Goal: Find specific page/section: Find specific page/section

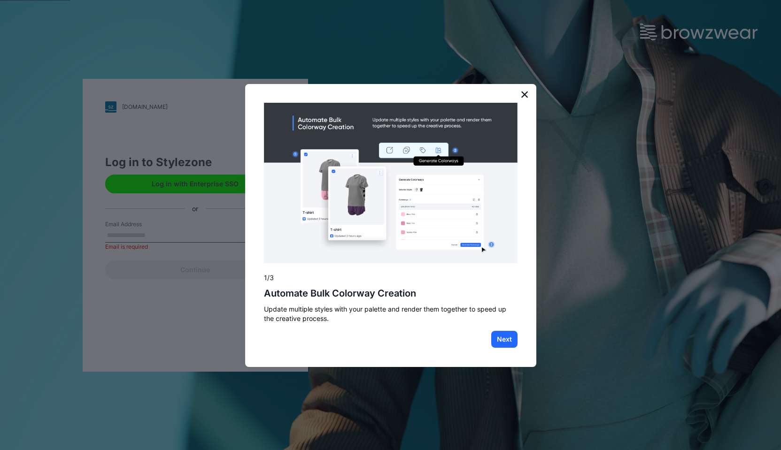
click at [524, 98] on button "×" at bounding box center [524, 94] width 9 height 15
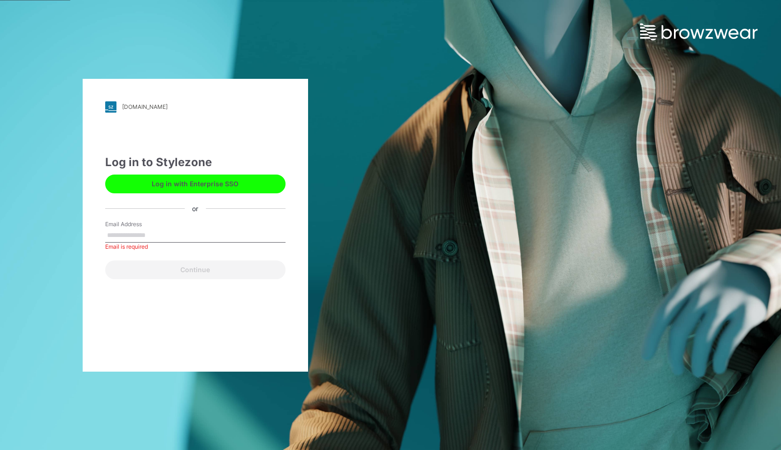
click at [131, 232] on input "Email Address" at bounding box center [195, 236] width 180 height 14
type input "*"
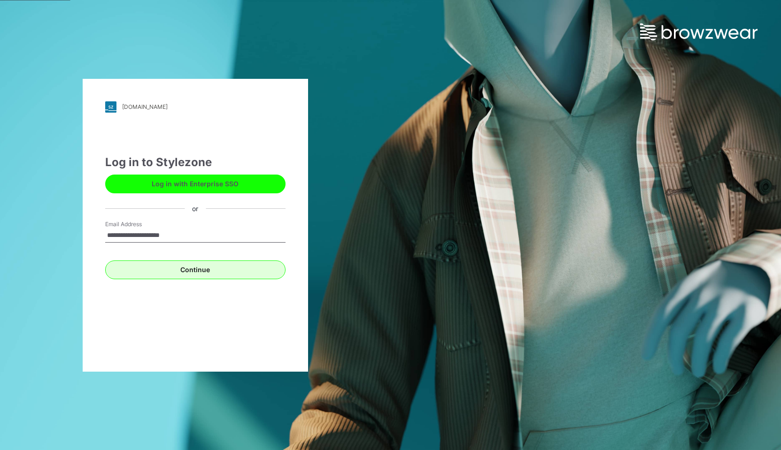
type input "**********"
click at [184, 268] on button "Continue" at bounding box center [195, 270] width 180 height 19
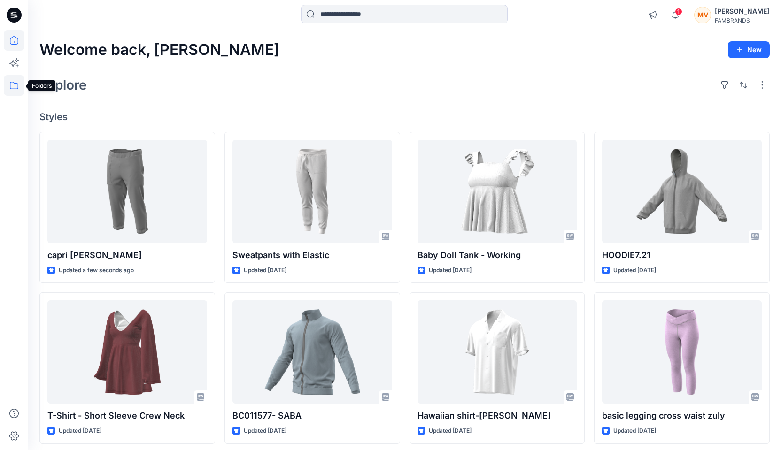
click at [12, 84] on icon at bounding box center [14, 85] width 21 height 21
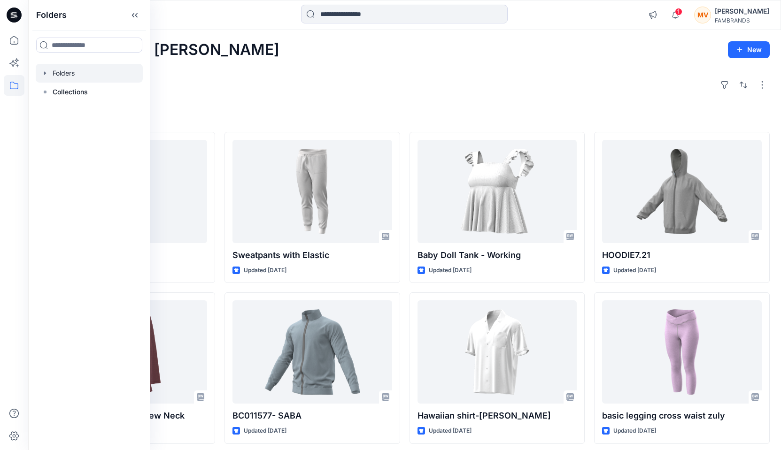
click at [77, 76] on div at bounding box center [89, 73] width 107 height 19
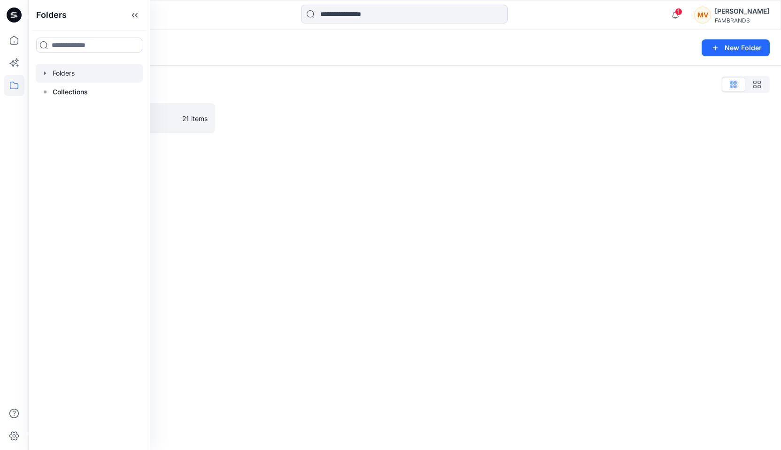
drag, startPoint x: 375, startPoint y: 116, endPoint x: 261, endPoint y: 126, distance: 114.9
click at [375, 116] on div at bounding box center [312, 118] width 176 height 30
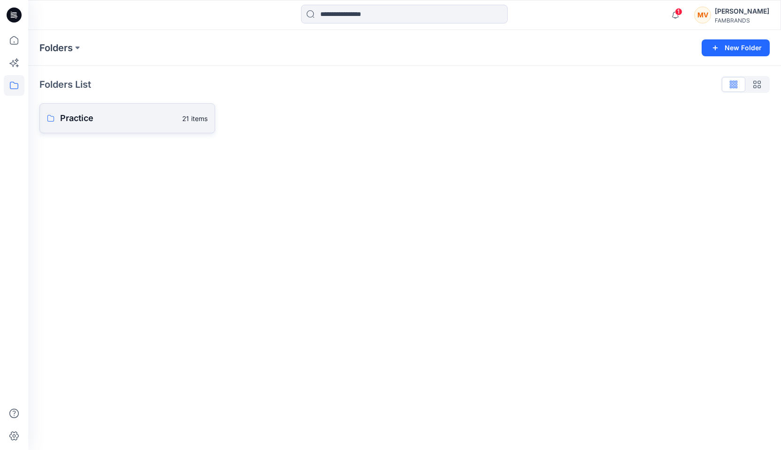
click at [146, 119] on p "Practice" at bounding box center [118, 118] width 116 height 13
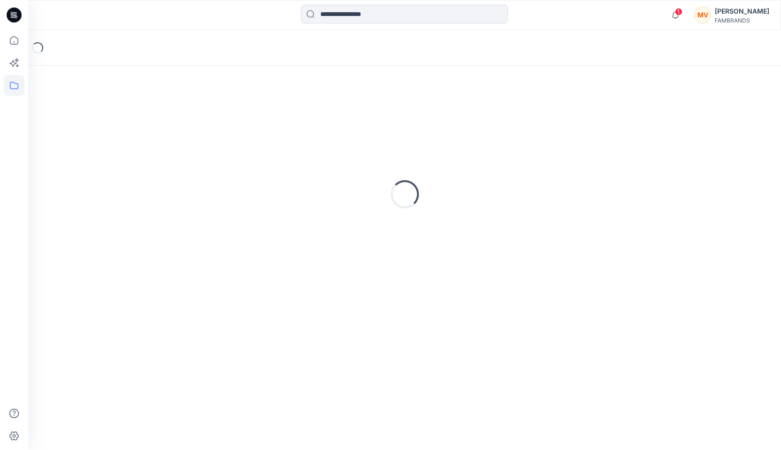
click at [146, 119] on div "Loading..." at bounding box center [404, 194] width 730 height 235
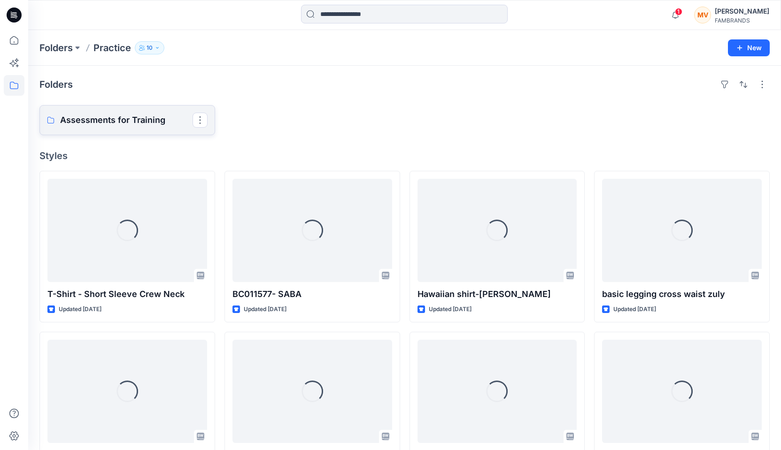
click at [130, 117] on p "Assessments for Training" at bounding box center [126, 120] width 132 height 13
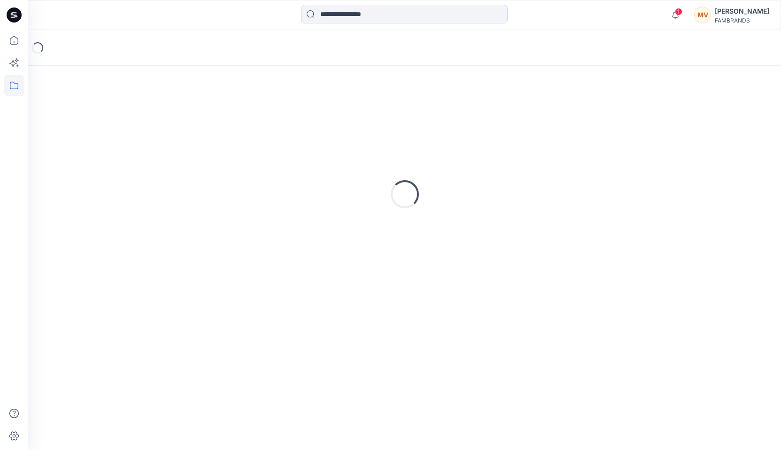
click at [130, 117] on div "Loading..." at bounding box center [404, 194] width 730 height 235
